Goal: Information Seeking & Learning: Learn about a topic

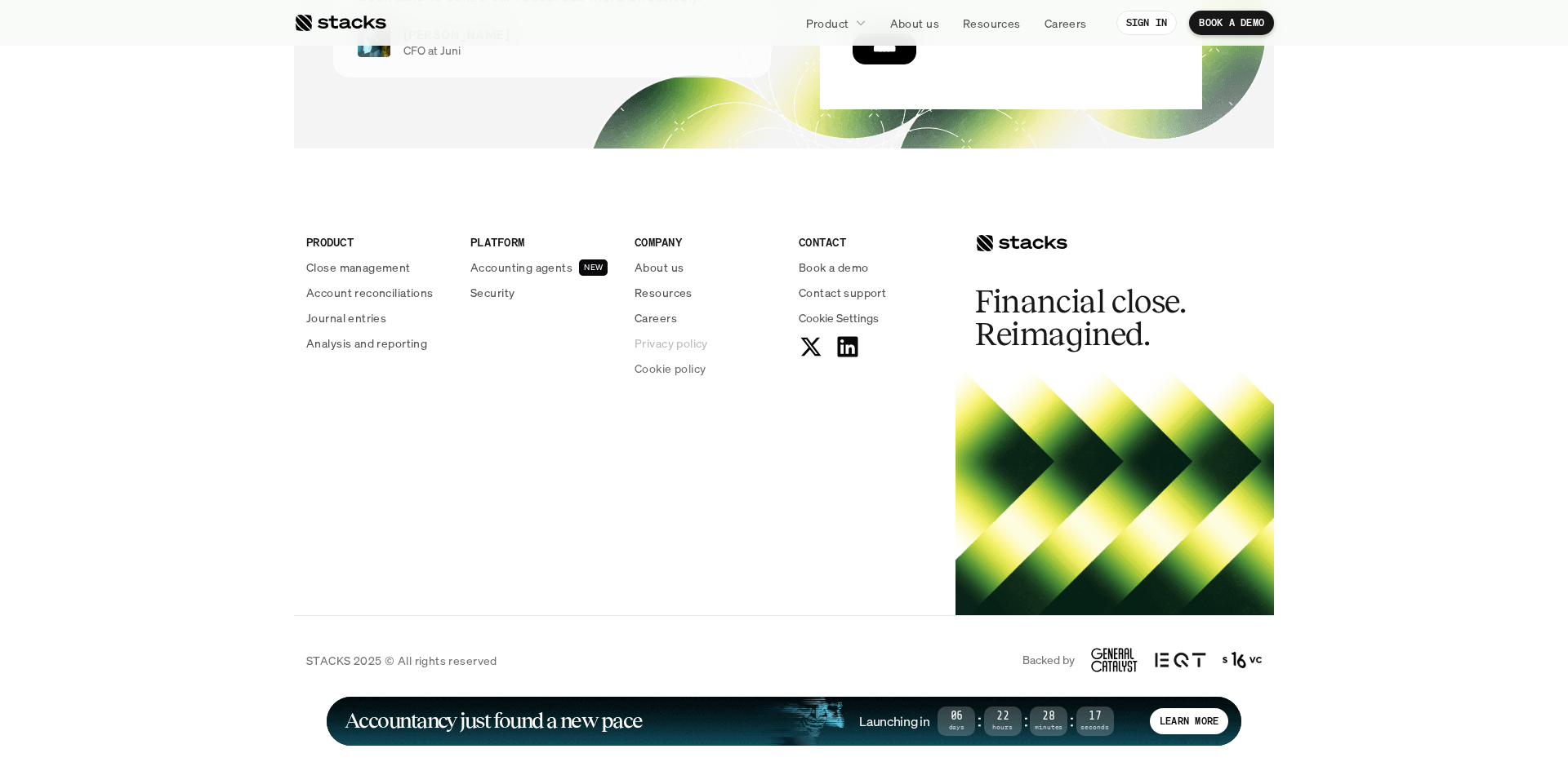
click at [668, 345] on p "Privacy policy" at bounding box center [672, 343] width 74 height 17
click at [664, 373] on p "Cookie policy" at bounding box center [670, 368] width 71 height 17
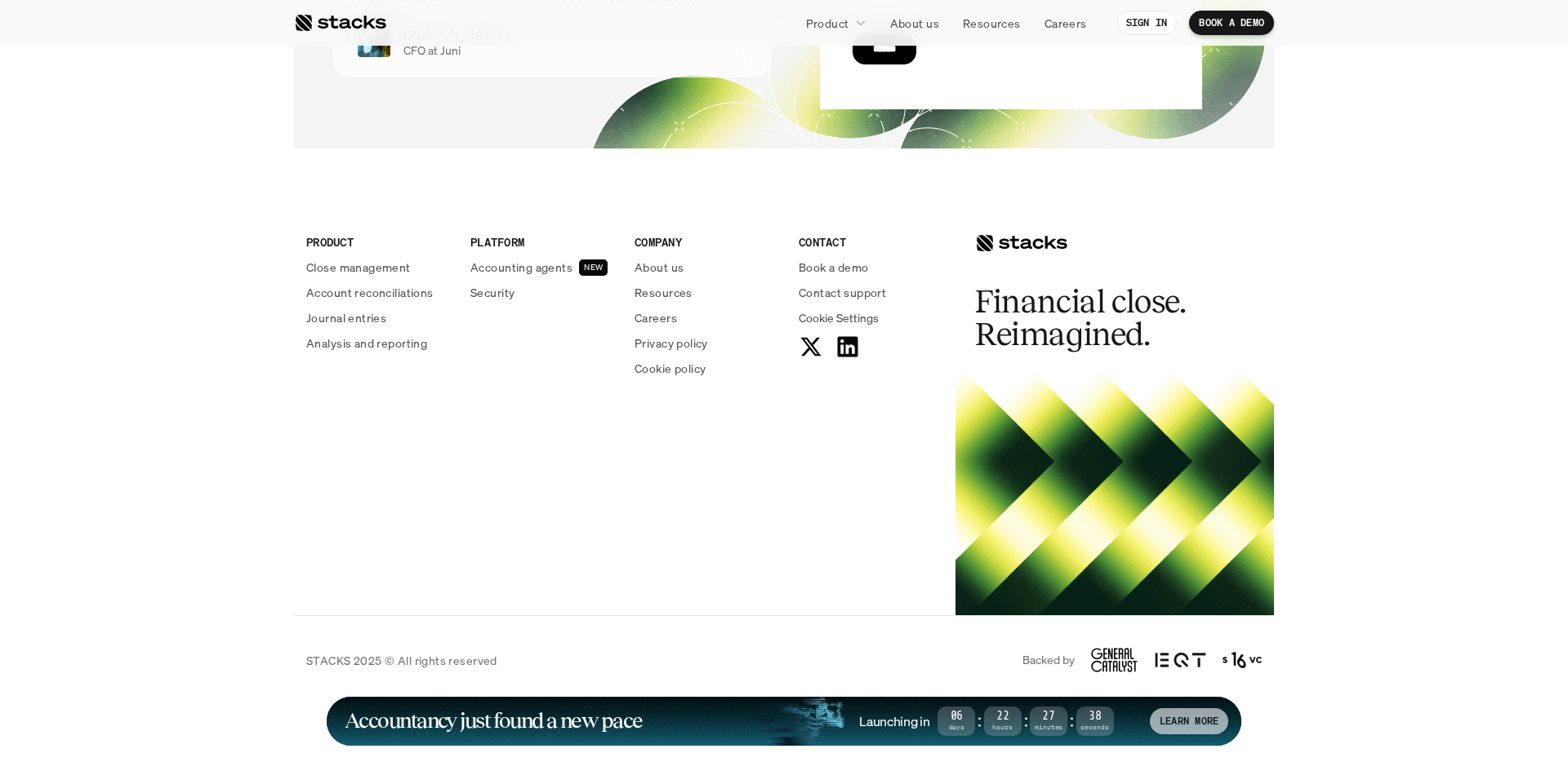
click at [1155, 714] on div "LEARN MORE" at bounding box center [1189, 722] width 78 height 26
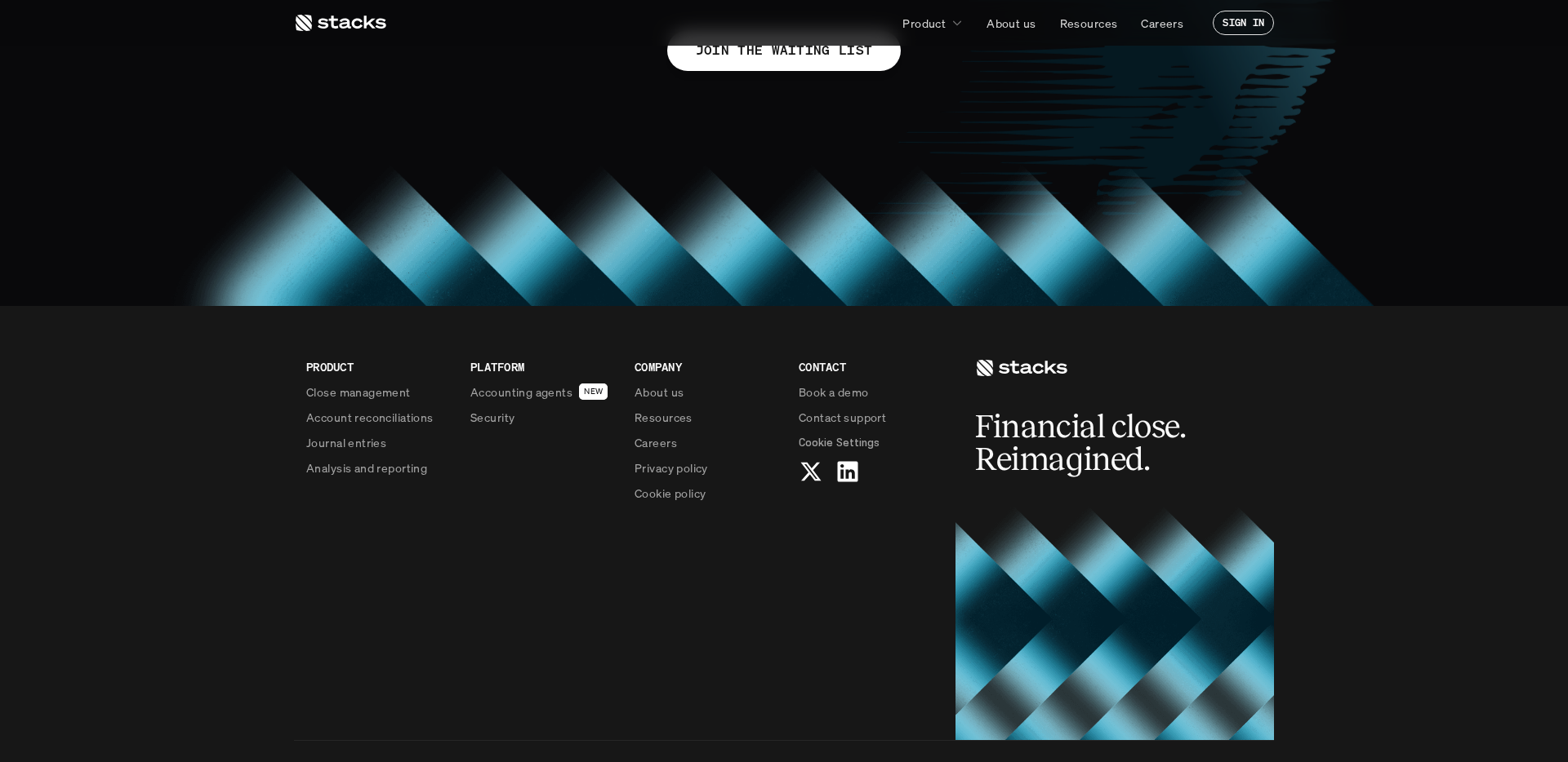
scroll to position [1473, 0]
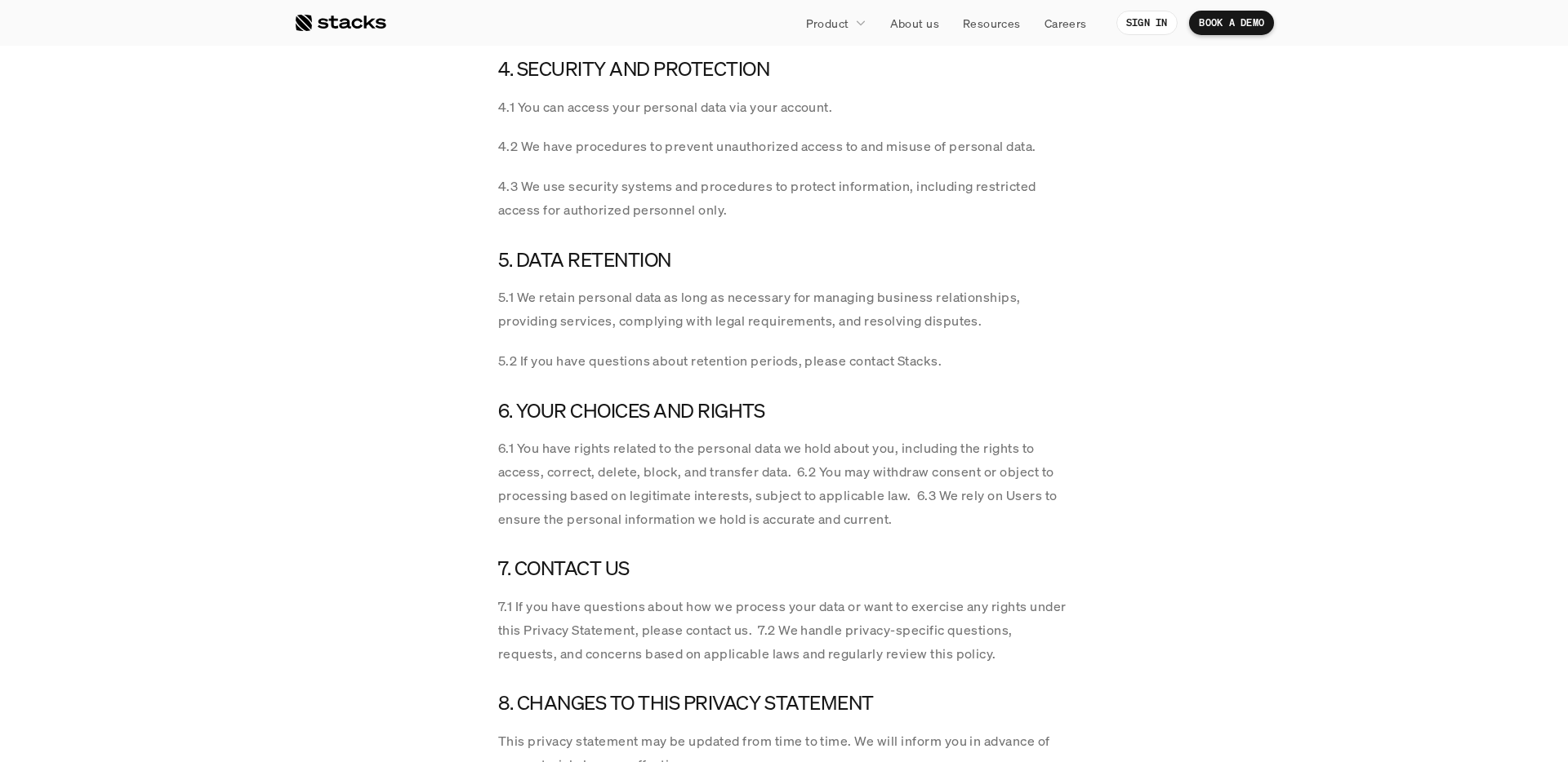
scroll to position [2659, 0]
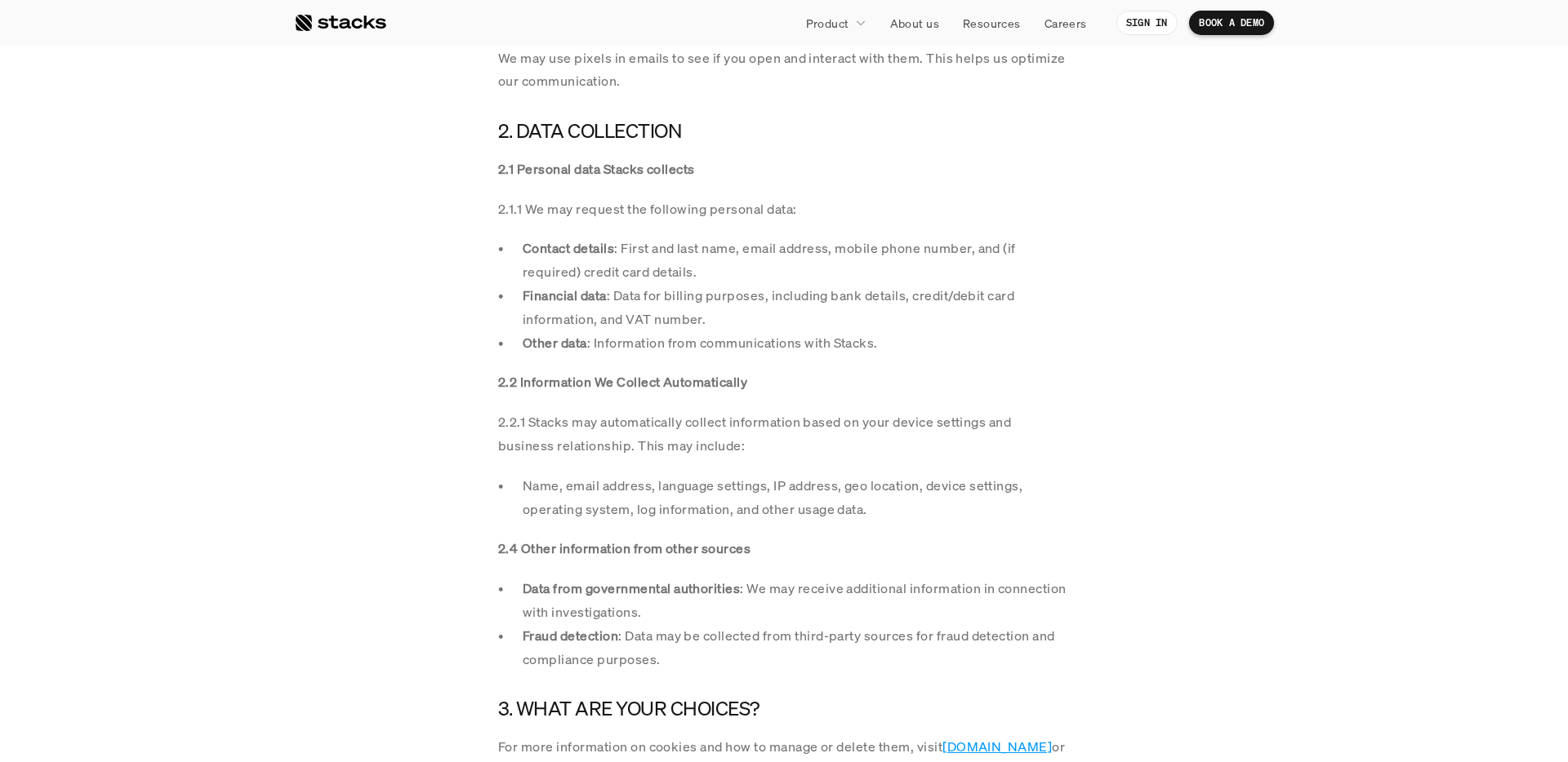
scroll to position [2669, 0]
